Goal: Task Accomplishment & Management: Complete application form

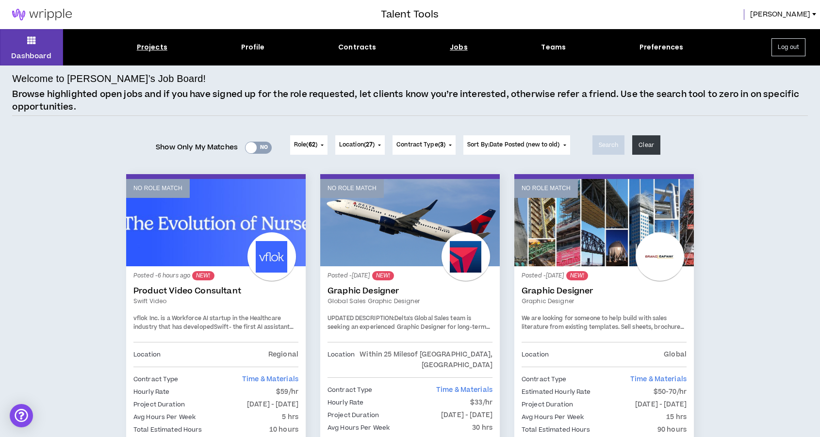
click at [153, 47] on div "Projects" at bounding box center [152, 47] width 31 height 10
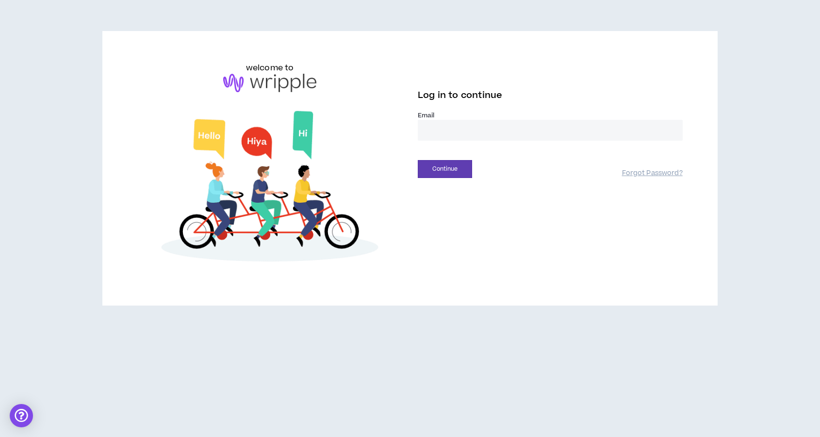
click at [445, 131] on input "email" at bounding box center [550, 130] width 265 height 21
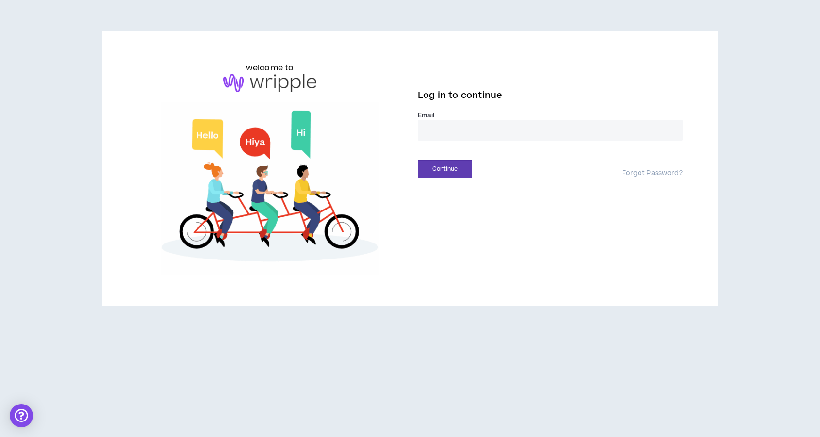
type input "**********"
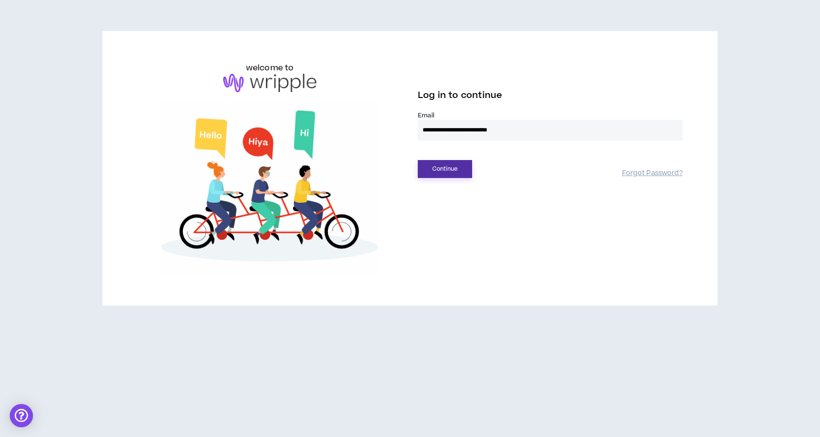
click at [440, 171] on button "Continue" at bounding box center [445, 169] width 54 height 18
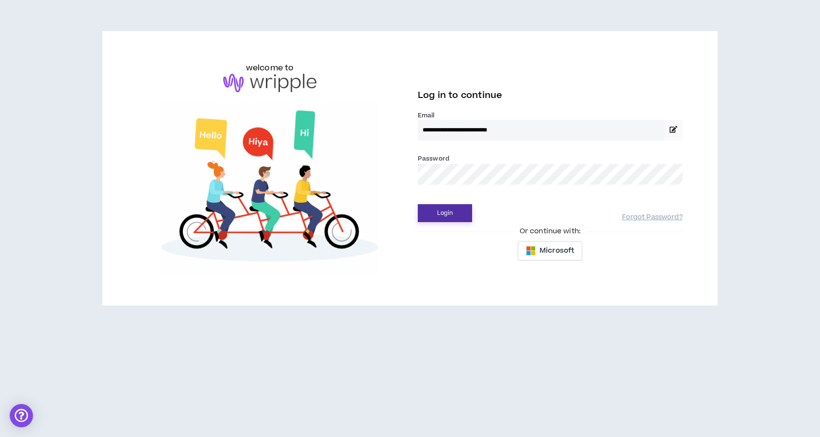
click at [418, 204] on button "Login" at bounding box center [445, 213] width 54 height 18
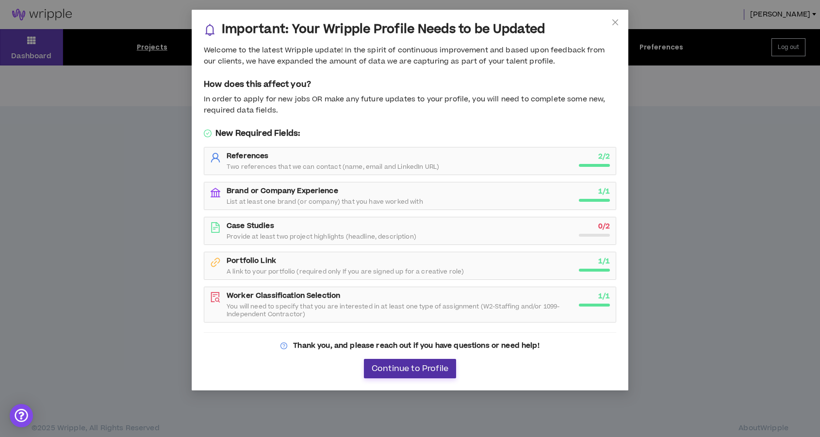
click at [413, 373] on span "Continue to Profile" at bounding box center [410, 368] width 77 height 9
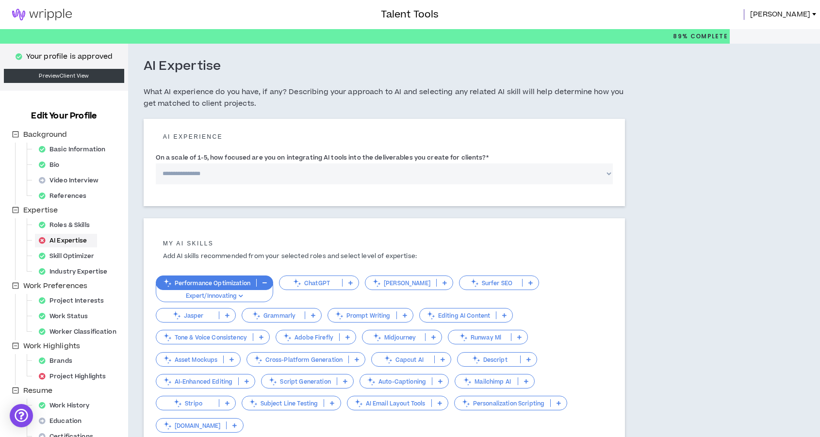
click at [780, 12] on span "[PERSON_NAME]" at bounding box center [780, 14] width 60 height 11
click at [789, 9] on div "Talent Tools [PERSON_NAME]" at bounding box center [410, 14] width 820 height 29
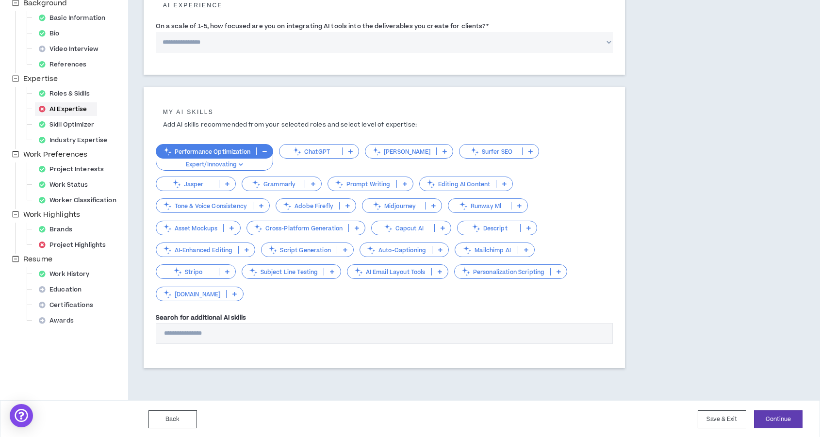
click at [348, 151] on icon at bounding box center [350, 151] width 4 height 5
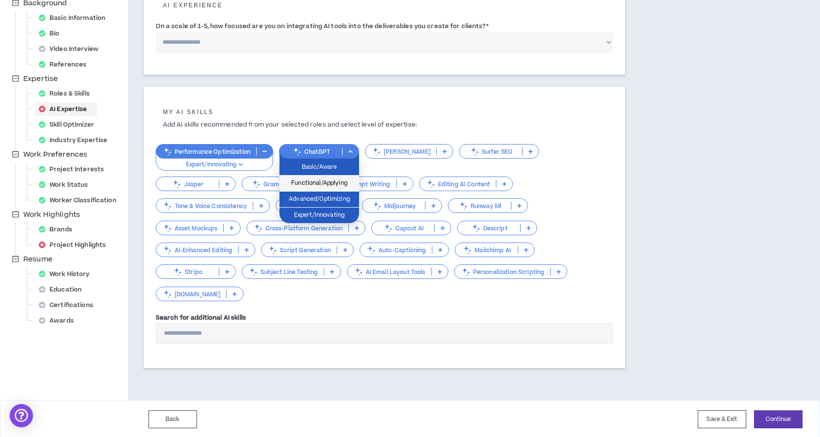
click at [330, 189] on li "Functional/Applying" at bounding box center [319, 184] width 80 height 16
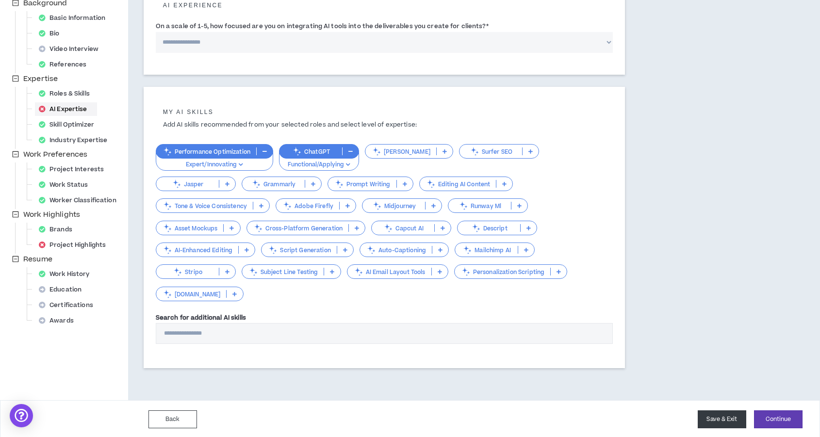
click at [725, 416] on button "Save & Exit" at bounding box center [721, 419] width 49 height 18
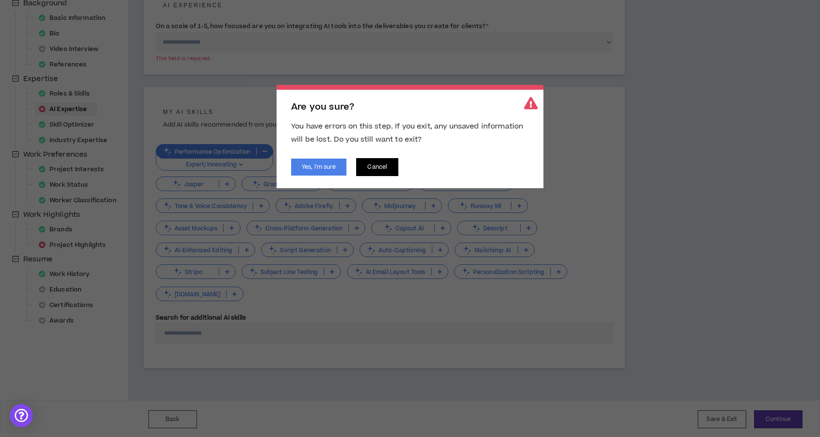
click at [380, 169] on button "Cancel" at bounding box center [377, 167] width 42 height 18
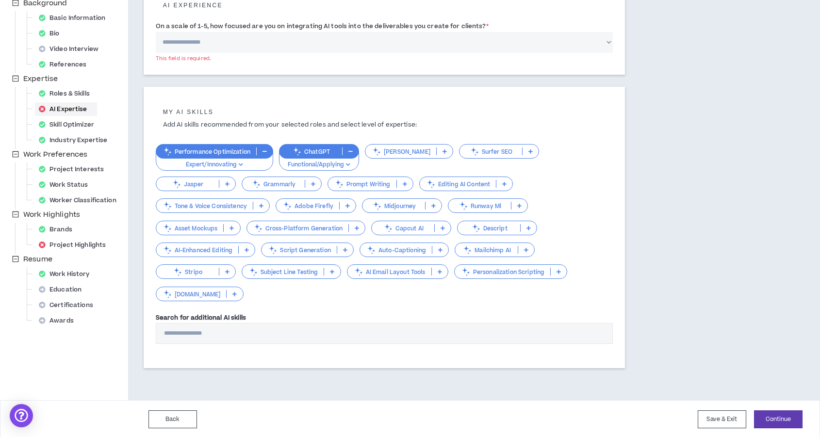
click at [219, 45] on select "**********" at bounding box center [384, 42] width 457 height 21
select select "*"
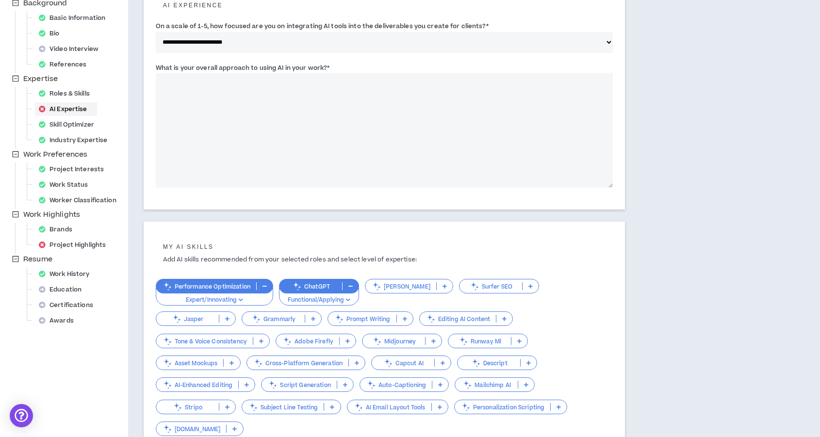
click at [692, 352] on div "**********" at bounding box center [435, 223] width 615 height 623
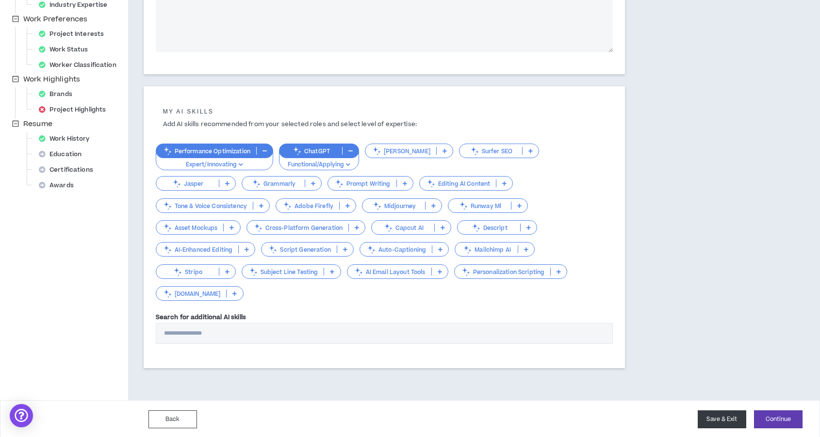
click at [727, 419] on button "Save & Exit" at bounding box center [721, 419] width 49 height 18
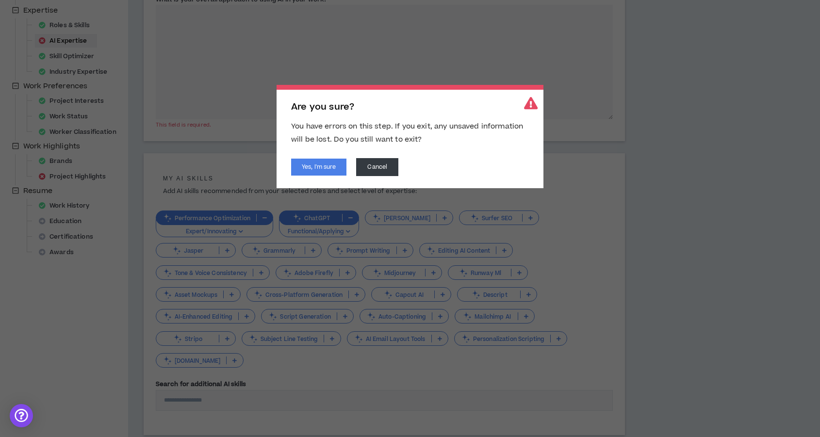
scroll to position [194, 0]
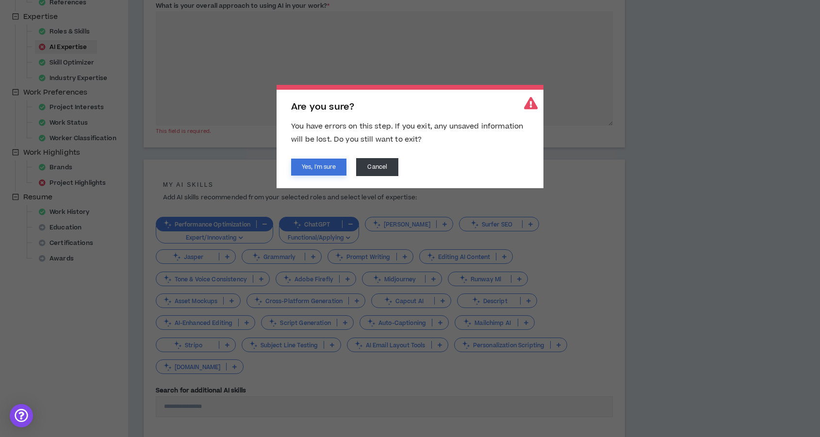
click at [325, 166] on button "Yes, I'm sure" at bounding box center [318, 167] width 55 height 17
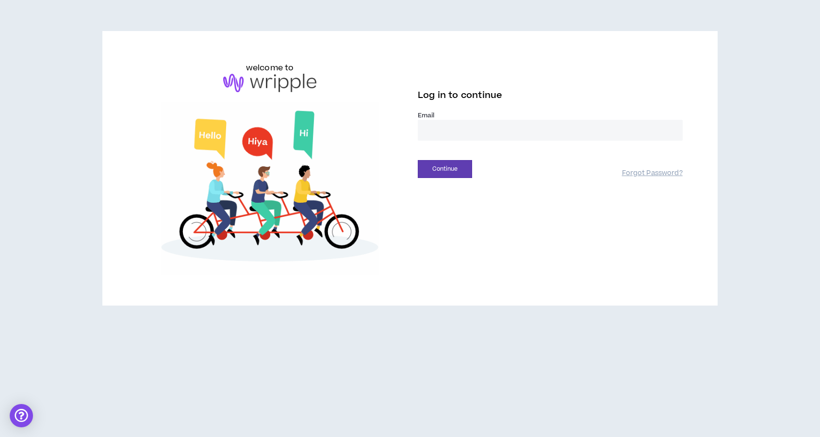
click at [437, 127] on input "email" at bounding box center [550, 130] width 265 height 21
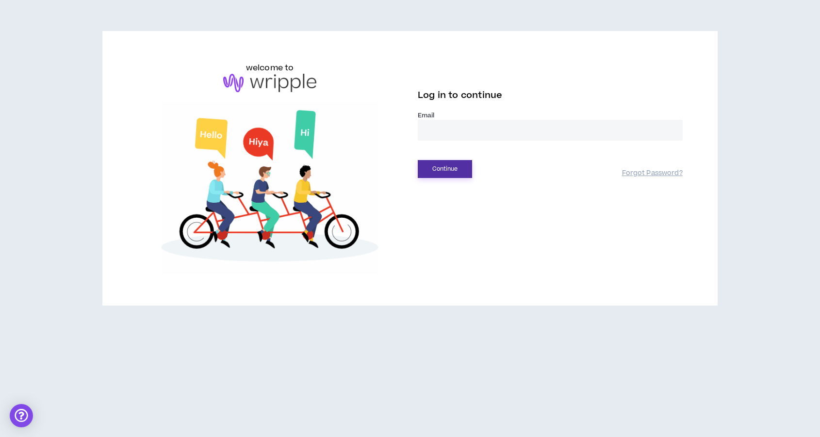
type input "**********"
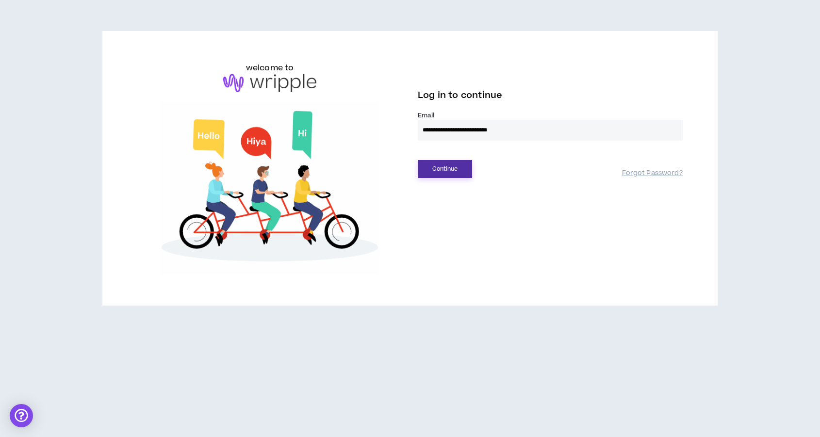
click at [457, 171] on button "Continue" at bounding box center [445, 169] width 54 height 18
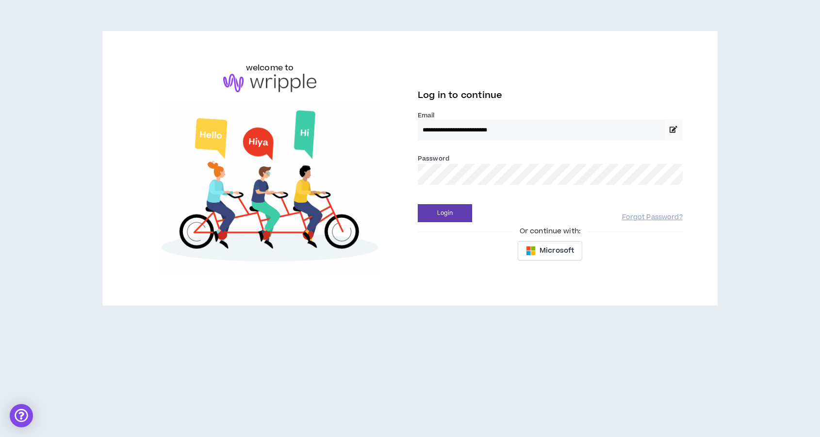
click at [418, 204] on button "Login" at bounding box center [445, 213] width 54 height 18
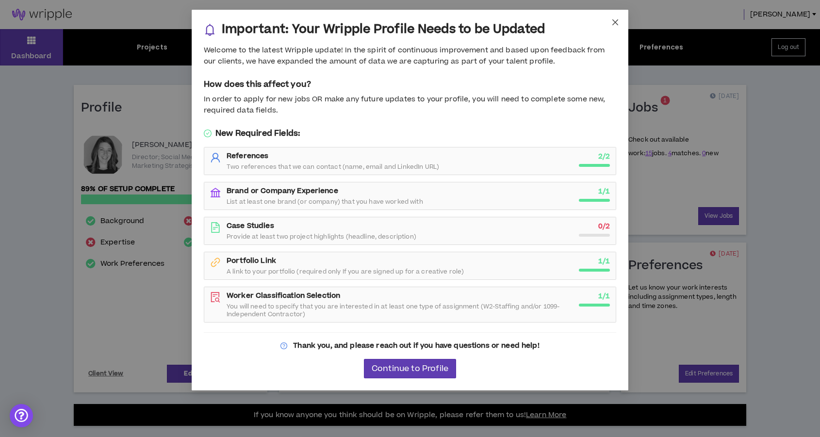
click at [617, 22] on icon "close" at bounding box center [615, 22] width 8 height 8
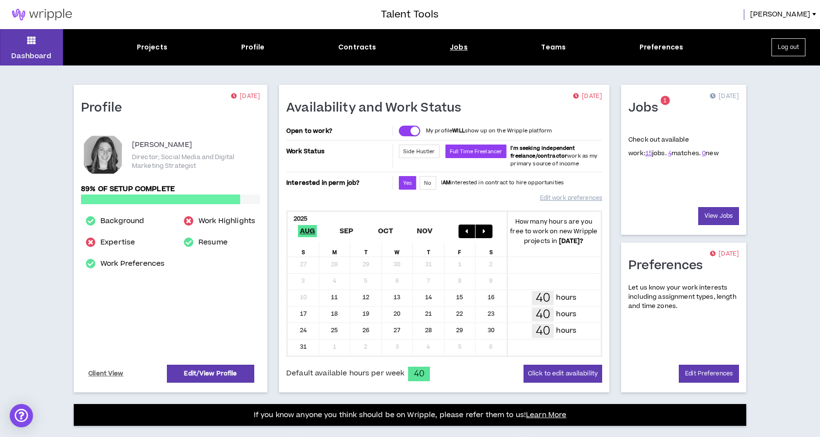
click at [456, 50] on div "Jobs" at bounding box center [459, 47] width 18 height 10
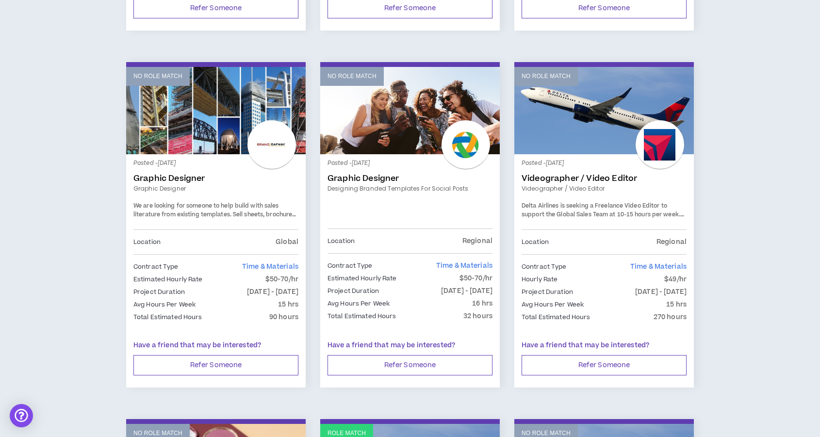
scroll to position [474, 0]
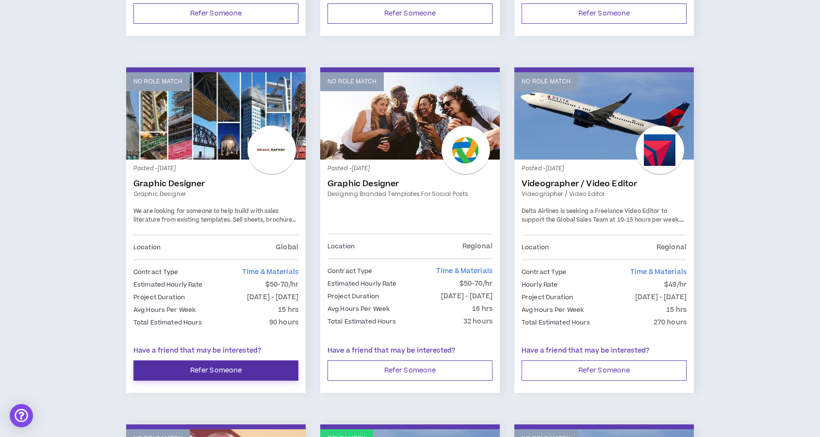
click at [265, 360] on button "Refer Someone" at bounding box center [215, 370] width 165 height 20
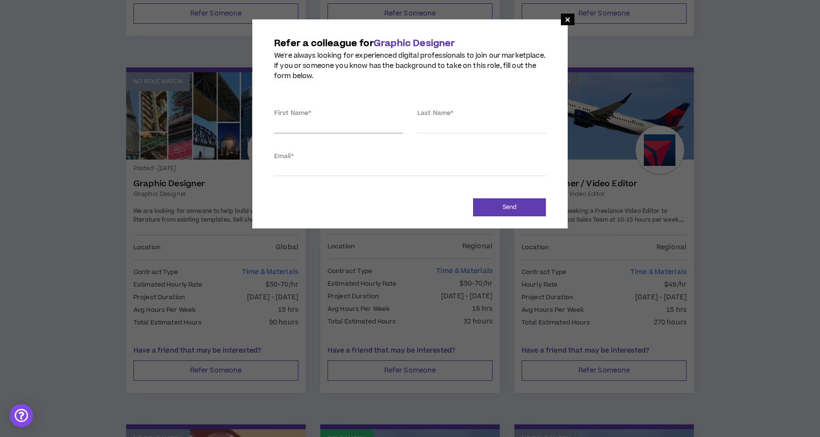
click at [343, 122] on input "First Name *" at bounding box center [338, 126] width 129 height 15
drag, startPoint x: 361, startPoint y: 162, endPoint x: 441, endPoint y: 117, distance: 91.7
click at [361, 162] on input "Email *" at bounding box center [410, 169] width 272 height 15
click at [445, 117] on label "Last Name *" at bounding box center [435, 113] width 36 height 16
click at [445, 119] on input "Last Name *" at bounding box center [481, 126] width 129 height 15
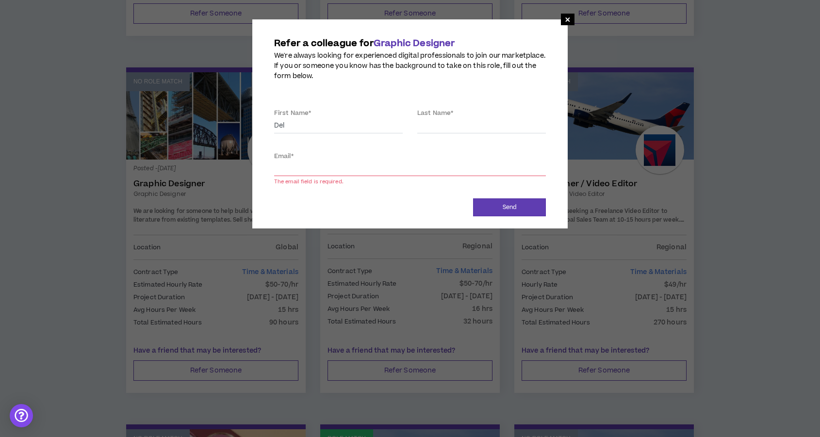
click at [445, 119] on label "Last Name *" at bounding box center [435, 113] width 36 height 16
click at [445, 119] on input "Last Name *" at bounding box center [481, 126] width 129 height 15
click at [375, 130] on input "Del" at bounding box center [338, 126] width 129 height 15
type input "Delvini"
click at [444, 121] on label "Last Name *" at bounding box center [435, 113] width 36 height 16
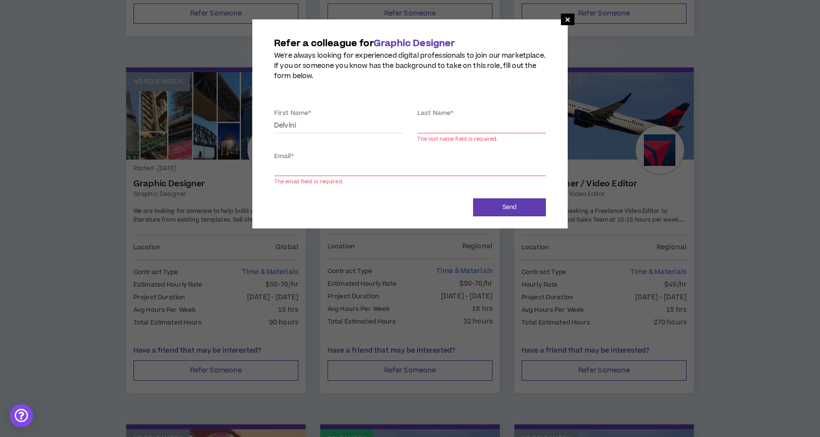
click at [444, 121] on input "Last Name *" at bounding box center [481, 126] width 129 height 15
type input "[PERSON_NAME]"
type input "[EMAIL_ADDRESS][DOMAIN_NAME]"
click at [491, 205] on button "Send" at bounding box center [509, 207] width 73 height 18
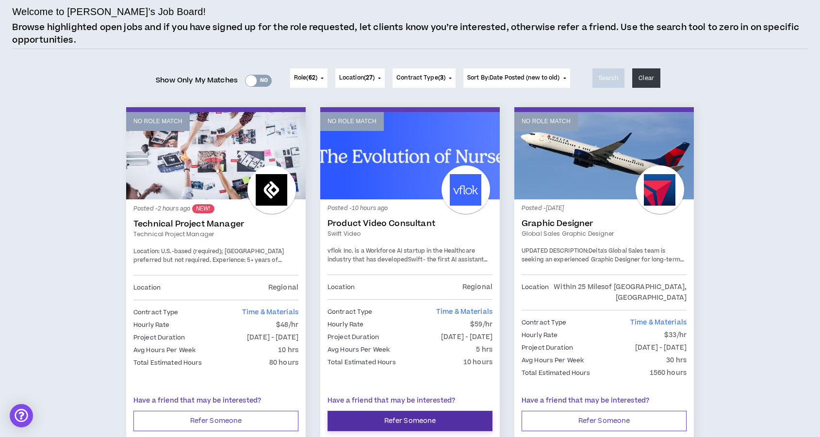
scroll to position [0, 0]
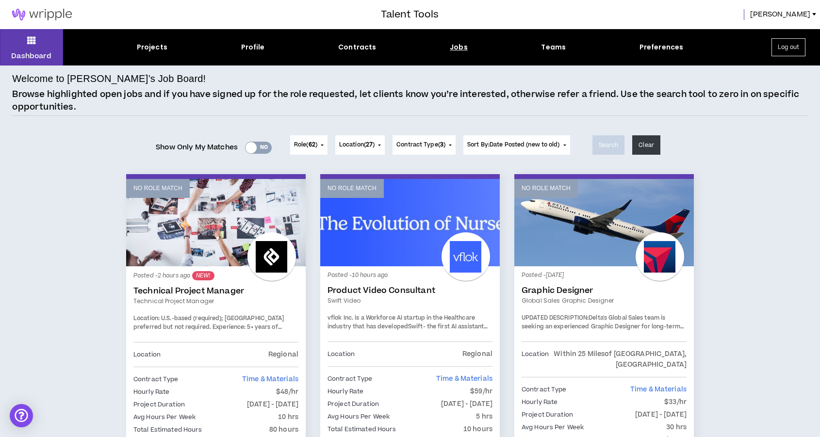
click at [135, 50] on div "Projects Profile Contracts Jobs Teams Preferences" at bounding box center [410, 47] width 694 height 10
click at [139, 49] on div "Projects" at bounding box center [152, 47] width 31 height 10
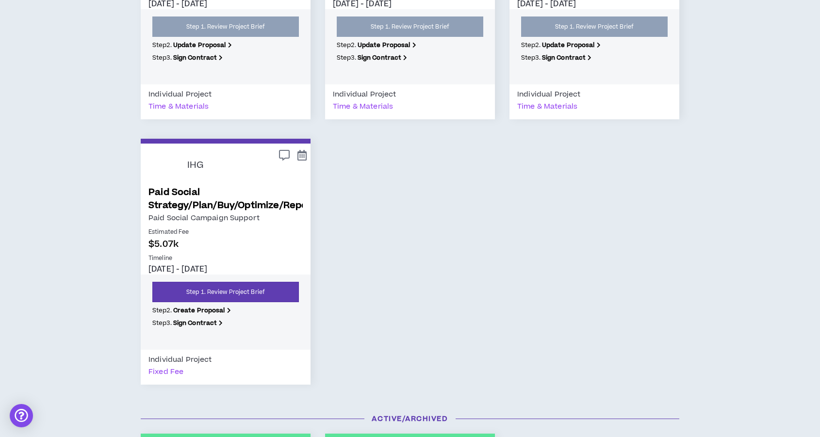
scroll to position [1039, 0]
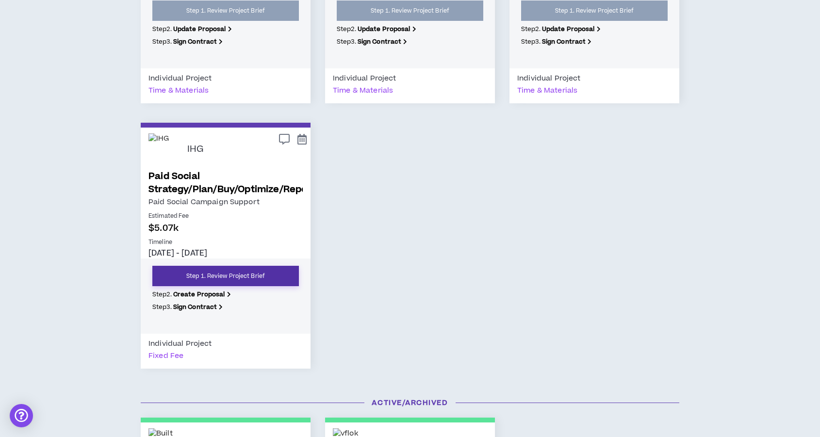
click at [203, 275] on link "Step 1. Review Project Brief" at bounding box center [225, 276] width 146 height 20
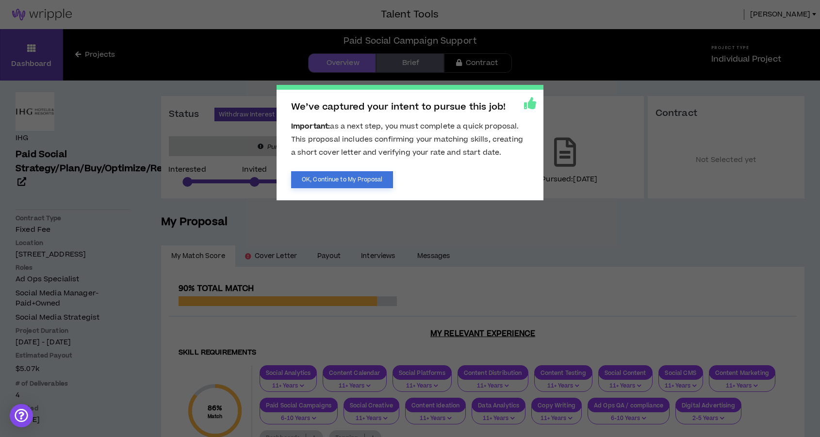
click at [307, 178] on button "OK, Continue to My Proposal" at bounding box center [342, 179] width 102 height 17
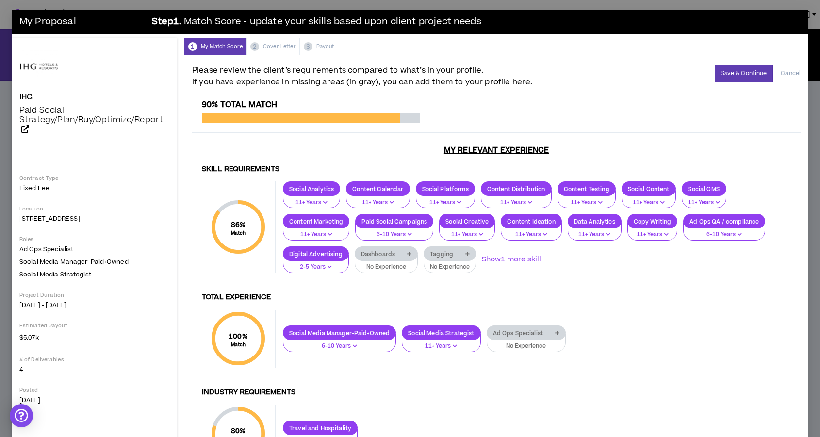
click at [404, 252] on p at bounding box center [409, 254] width 16 height 8
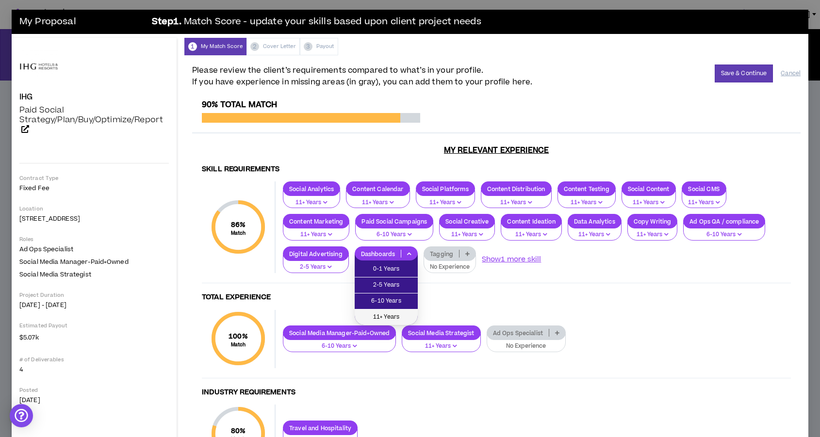
click at [394, 314] on span "11+ Years" at bounding box center [385, 317] width 51 height 11
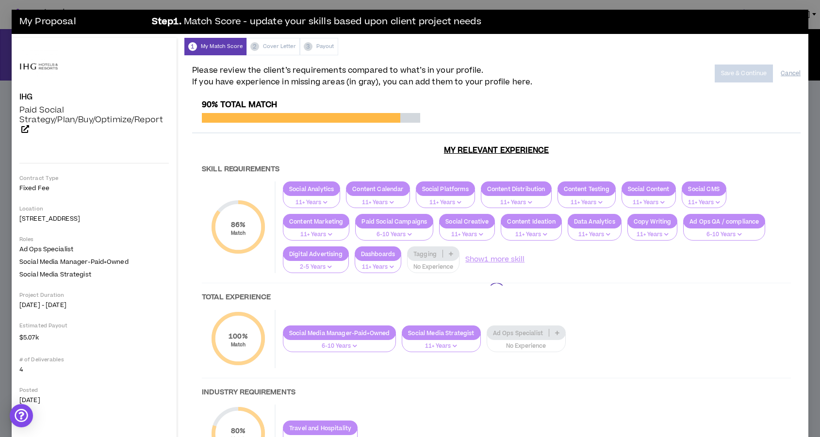
click at [448, 258] on div at bounding box center [496, 291] width 608 height 382
click at [449, 255] on div at bounding box center [496, 291] width 608 height 382
click at [449, 253] on div at bounding box center [496, 291] width 608 height 382
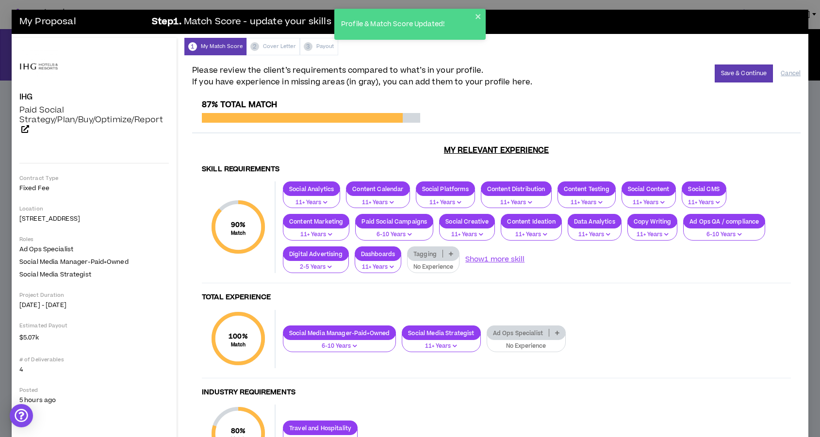
click at [449, 253] on p at bounding box center [451, 254] width 16 height 8
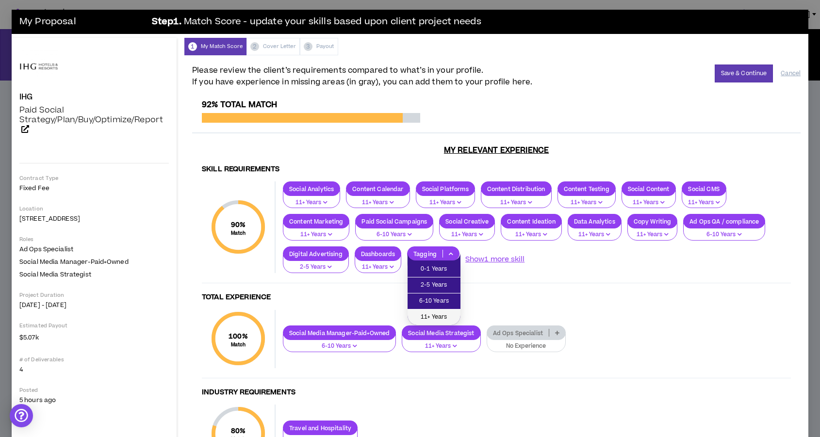
click at [439, 311] on li "11+ Years" at bounding box center [433, 317] width 53 height 16
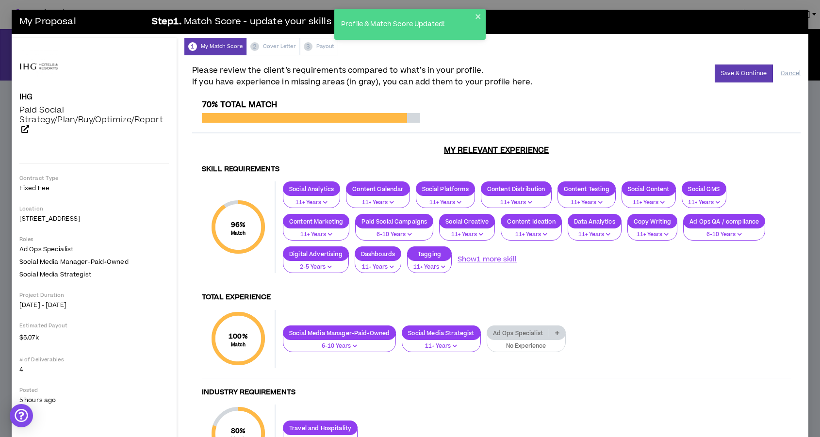
click at [317, 47] on div "1 My Match Score 2 Cover Letter 3 Payout" at bounding box center [496, 46] width 624 height 17
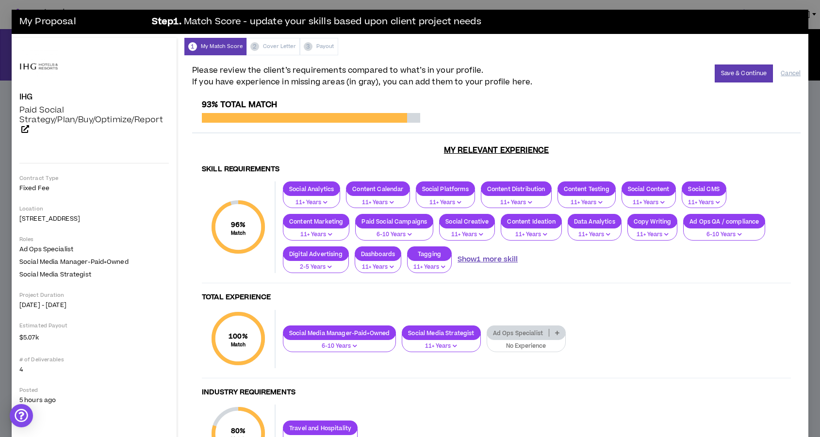
click at [500, 257] on button "Show 1 more skill" at bounding box center [487, 259] width 60 height 11
click at [527, 255] on p "Testing Set-up & Execution" at bounding box center [502, 253] width 88 height 7
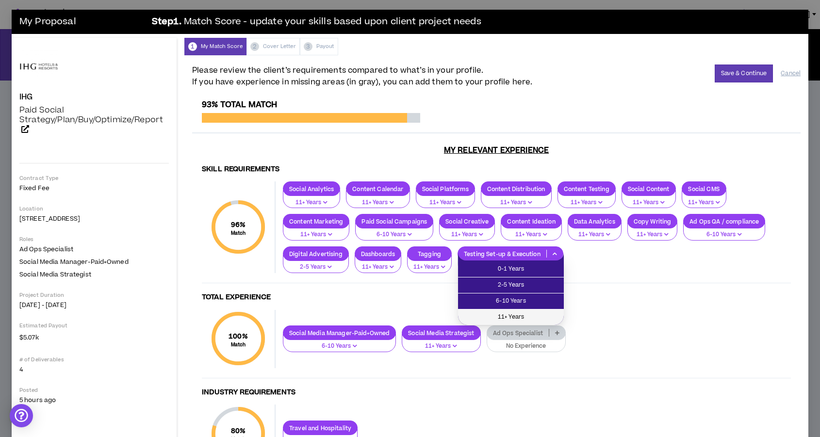
click at [513, 315] on span "11+ Years" at bounding box center [511, 317] width 94 height 11
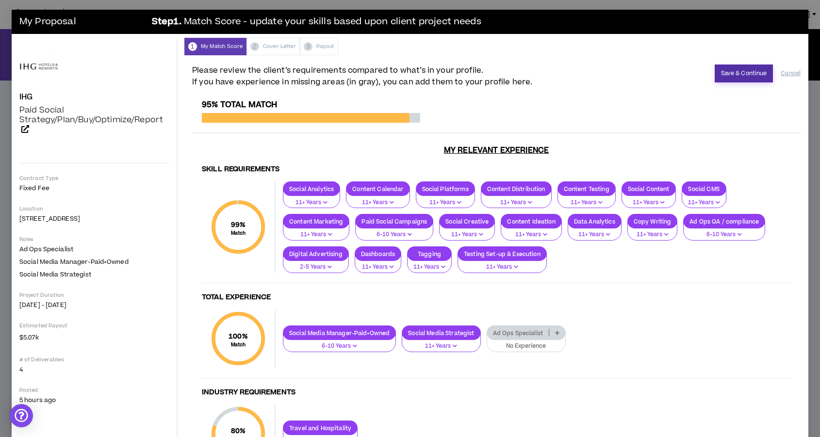
click at [743, 73] on button "Save & Continue" at bounding box center [743, 74] width 59 height 18
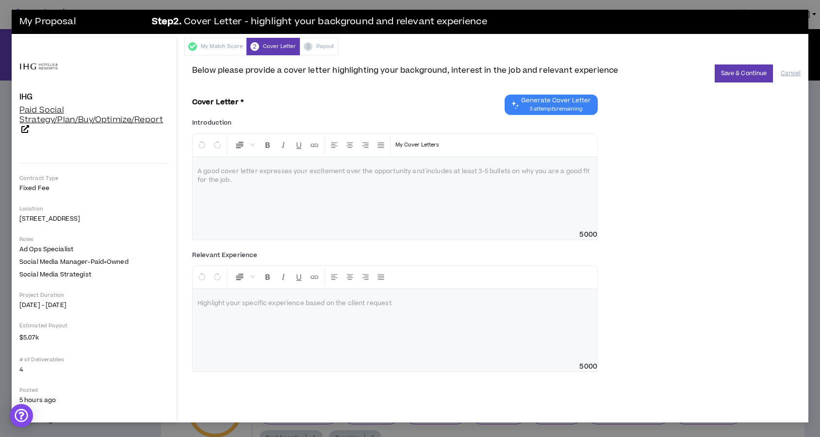
click at [21, 131] on icon at bounding box center [25, 129] width 8 height 8
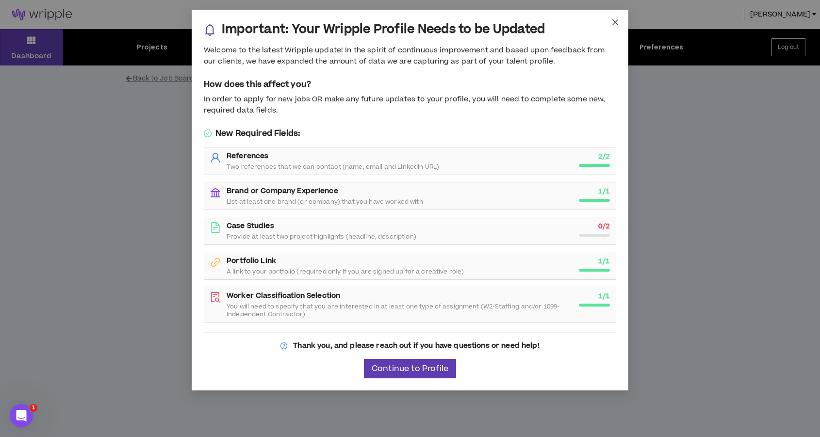
click at [611, 20] on icon "close" at bounding box center [615, 22] width 8 height 8
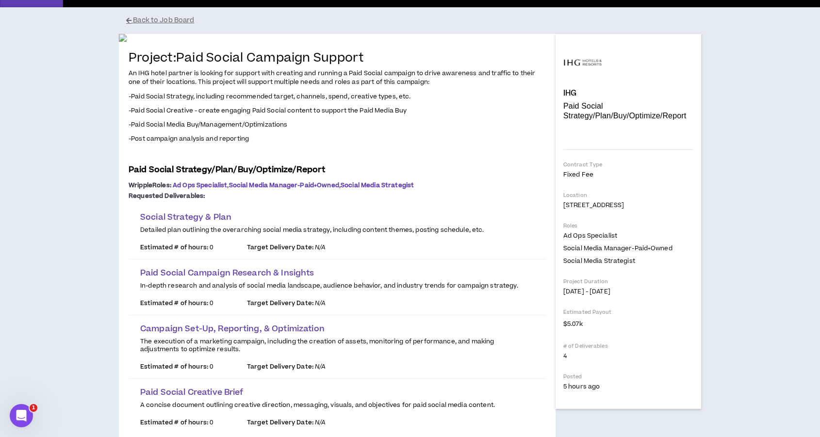
scroll to position [60, 0]
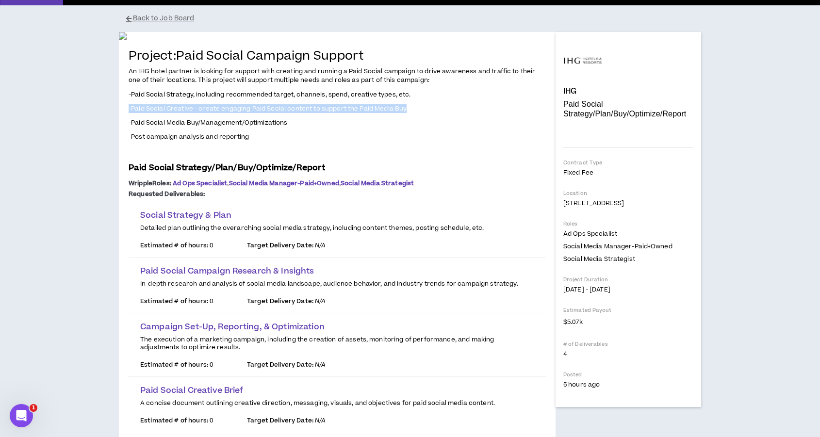
drag, startPoint x: 194, startPoint y: 338, endPoint x: 239, endPoint y: 352, distance: 47.6
click at [239, 156] on span "An IHG hotel partner is looking for support with creating and running a Paid So…" at bounding box center [337, 111] width 417 height 90
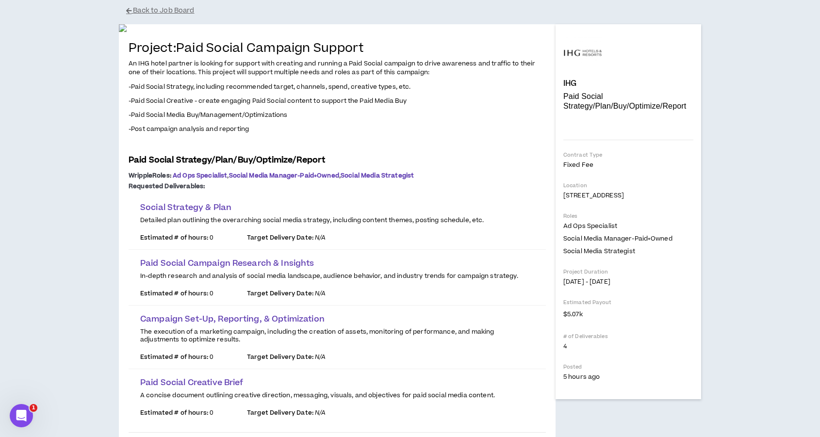
scroll to position [68, 0]
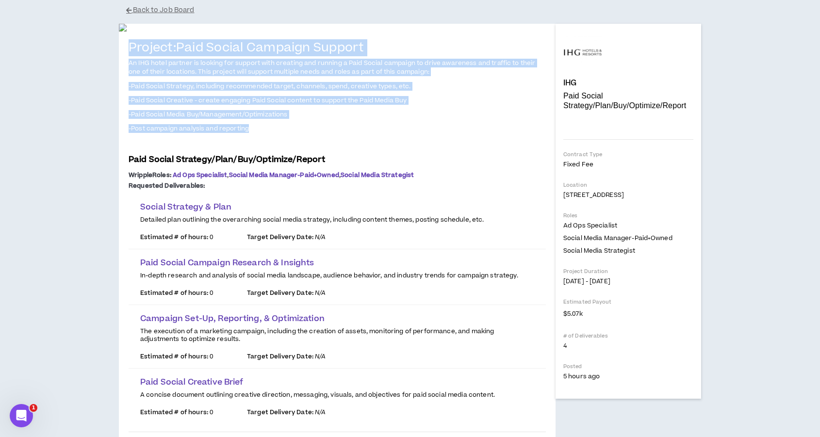
drag, startPoint x: 258, startPoint y: 367, endPoint x: 125, endPoint y: 280, distance: 158.7
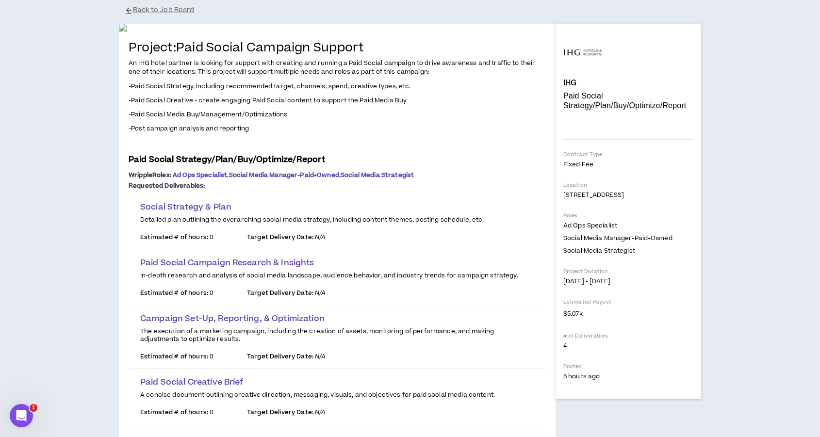
click at [200, 148] on span "An IHG hotel partner is looking for support with creating and running a Paid So…" at bounding box center [337, 103] width 417 height 90
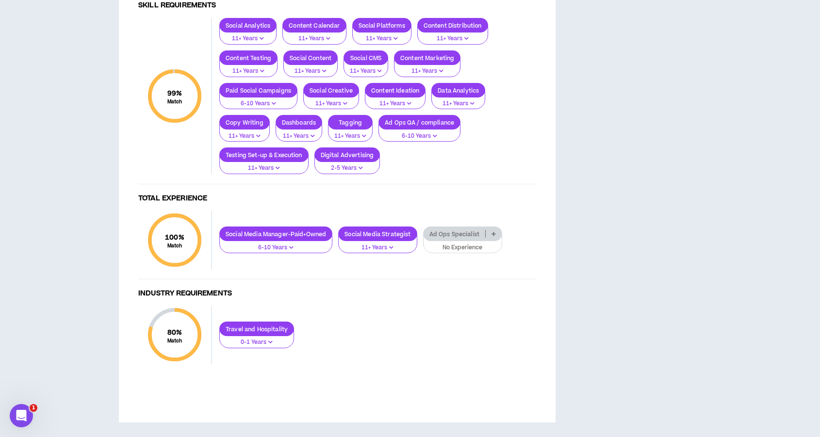
scroll to position [0, 0]
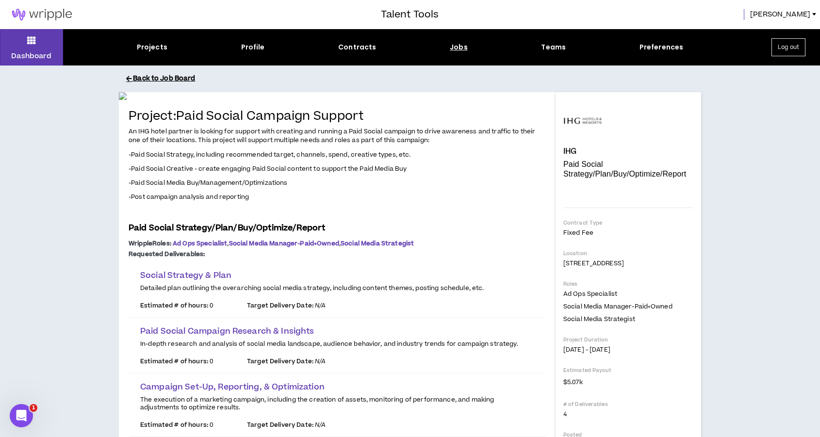
click at [136, 79] on button "Back to Job Board" at bounding box center [417, 78] width 582 height 17
